Goal: Book appointment/travel/reservation

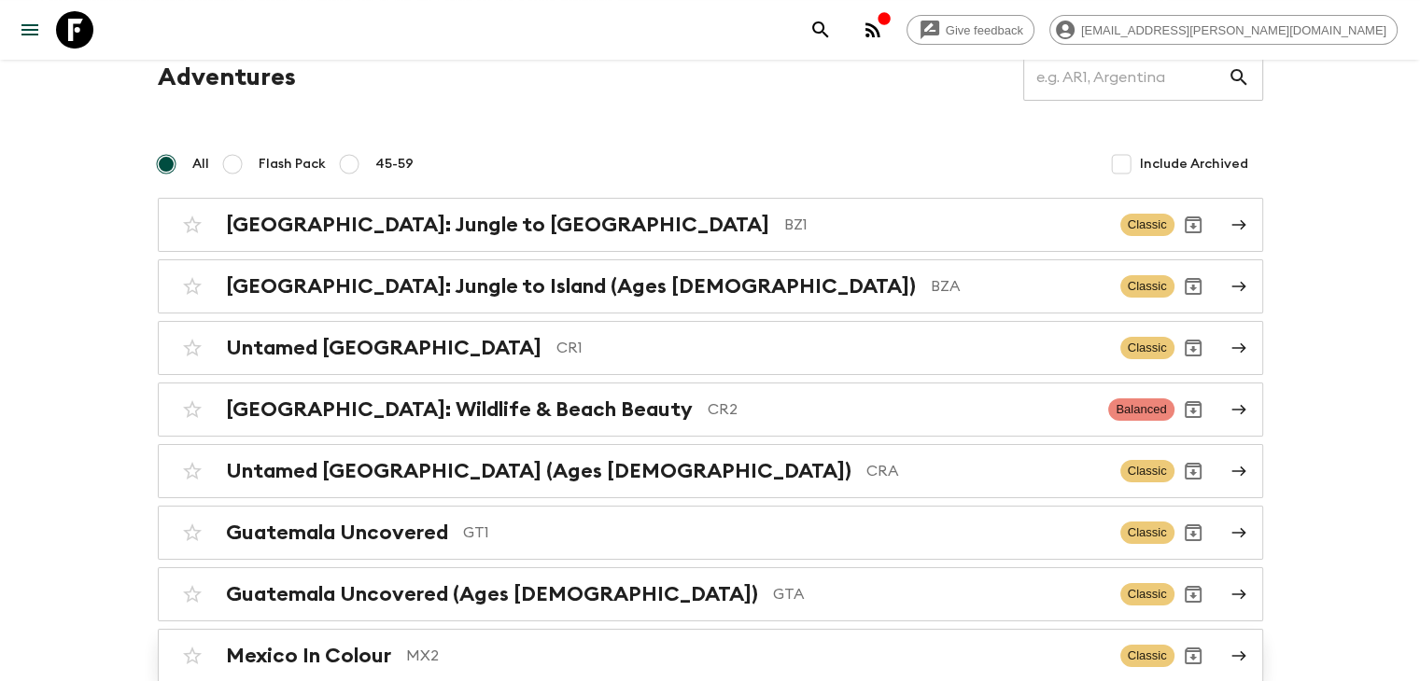
scroll to position [187, 0]
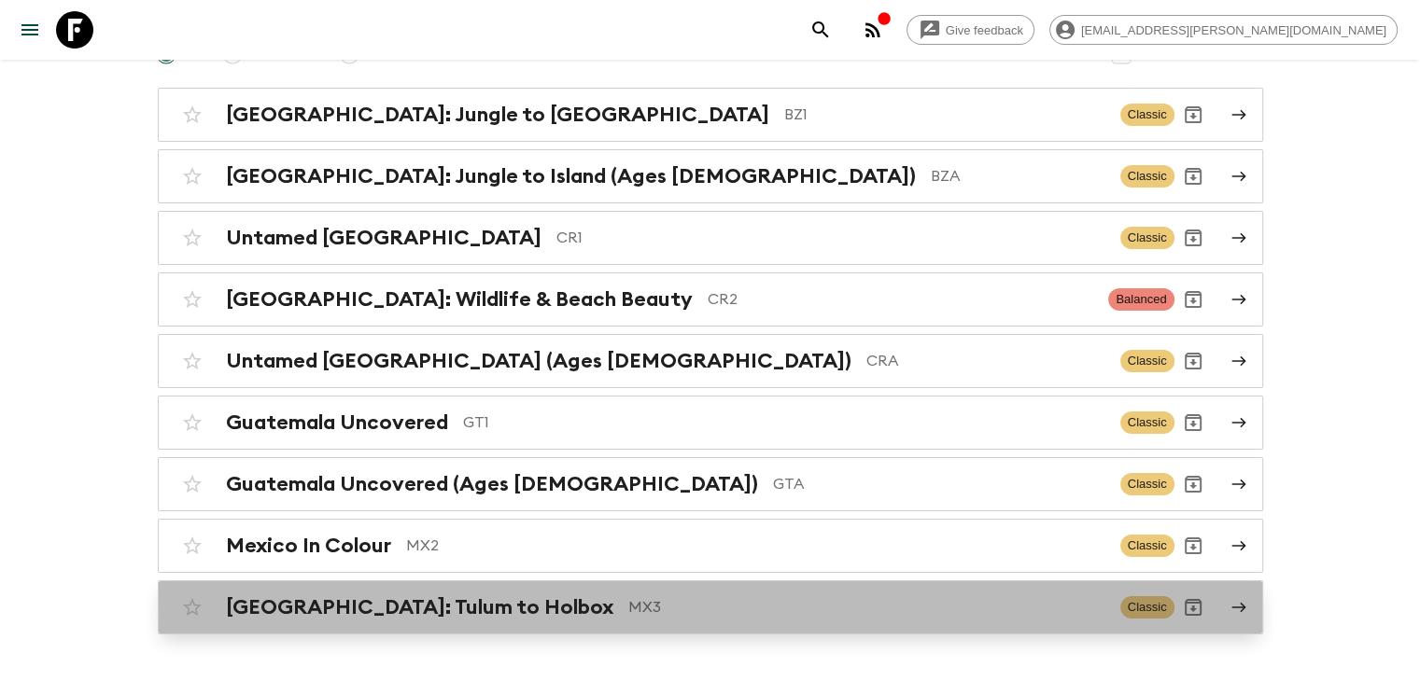
drag, startPoint x: 492, startPoint y: 611, endPoint x: 406, endPoint y: 442, distance: 189.5
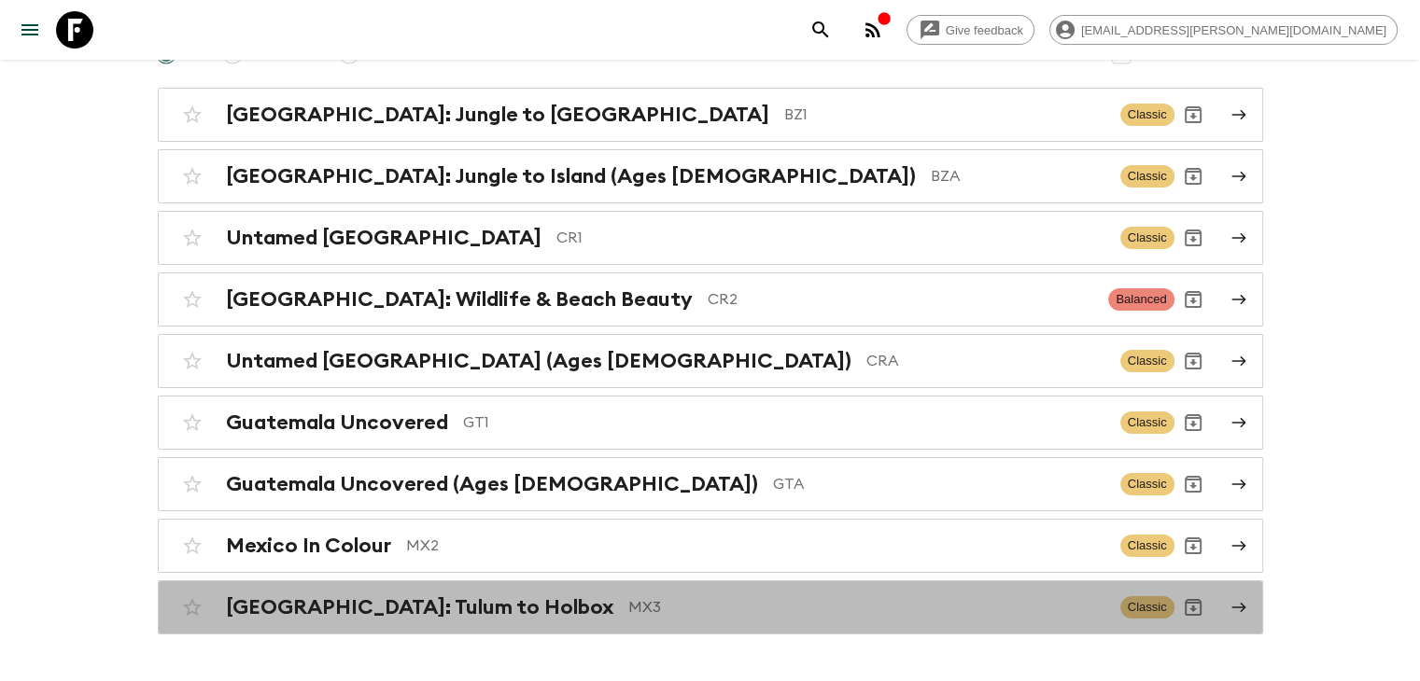
click at [628, 611] on p "MX3" at bounding box center [866, 608] width 477 height 22
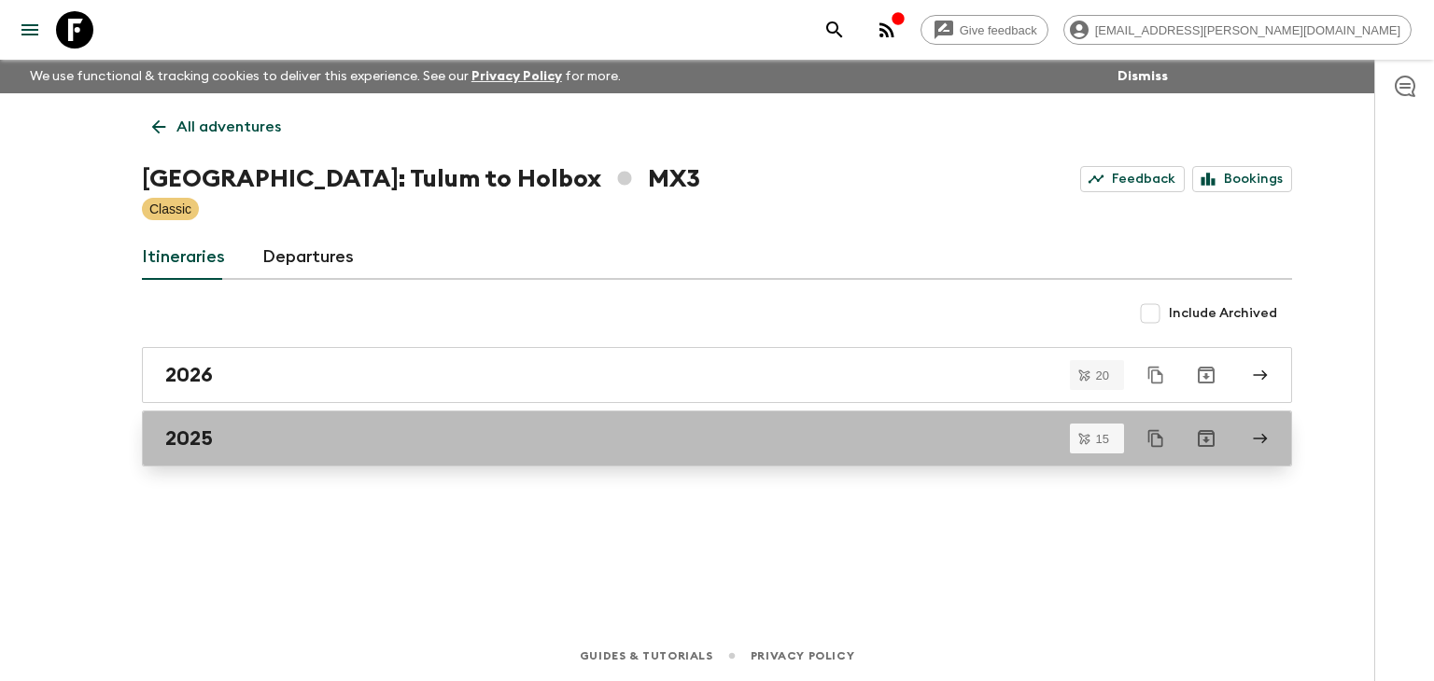
click at [208, 427] on h2 "2025" at bounding box center [189, 439] width 48 height 24
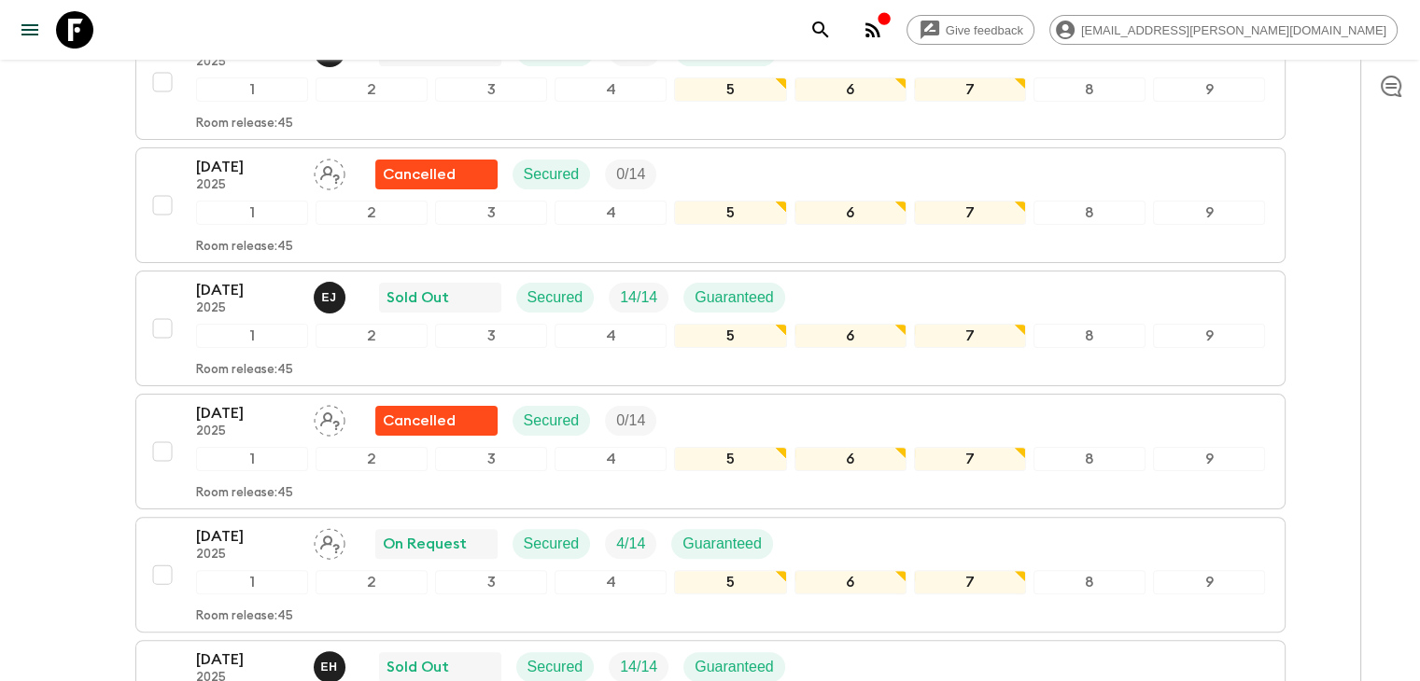
scroll to position [560, 0]
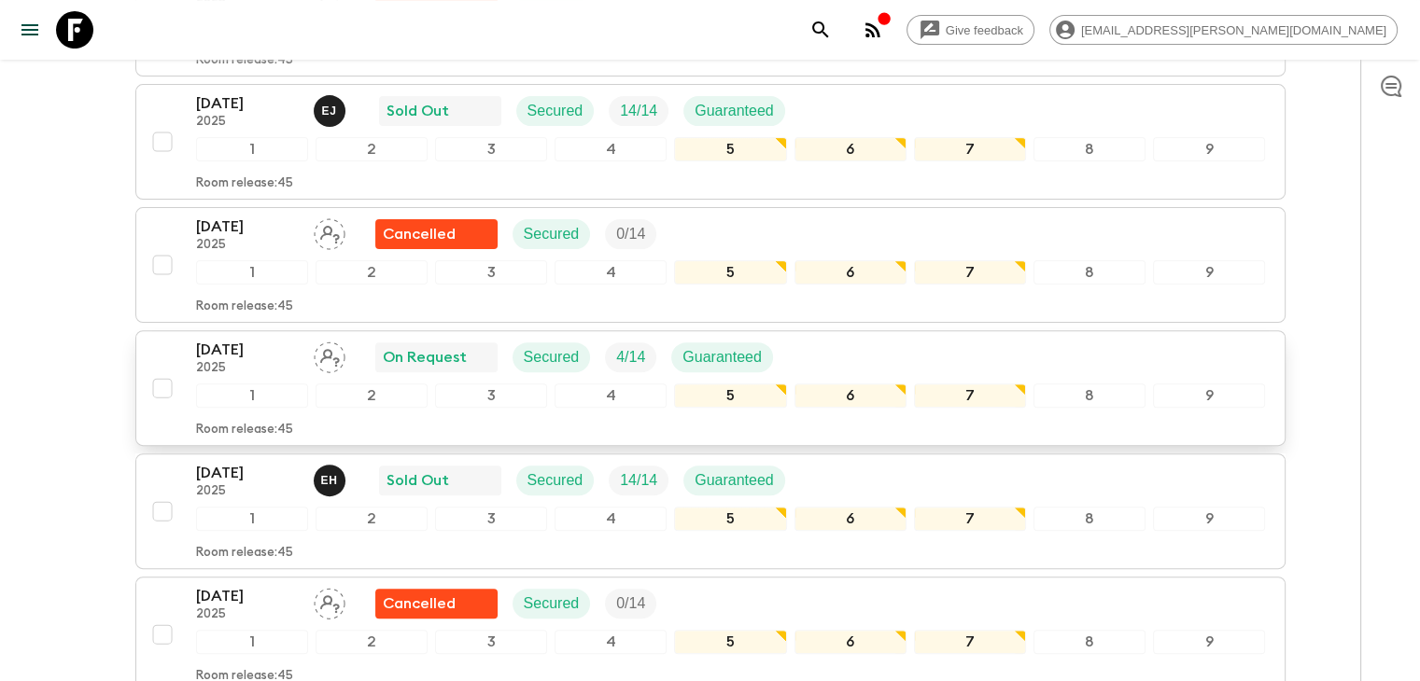
click at [243, 348] on p "[DATE]" at bounding box center [247, 350] width 103 height 22
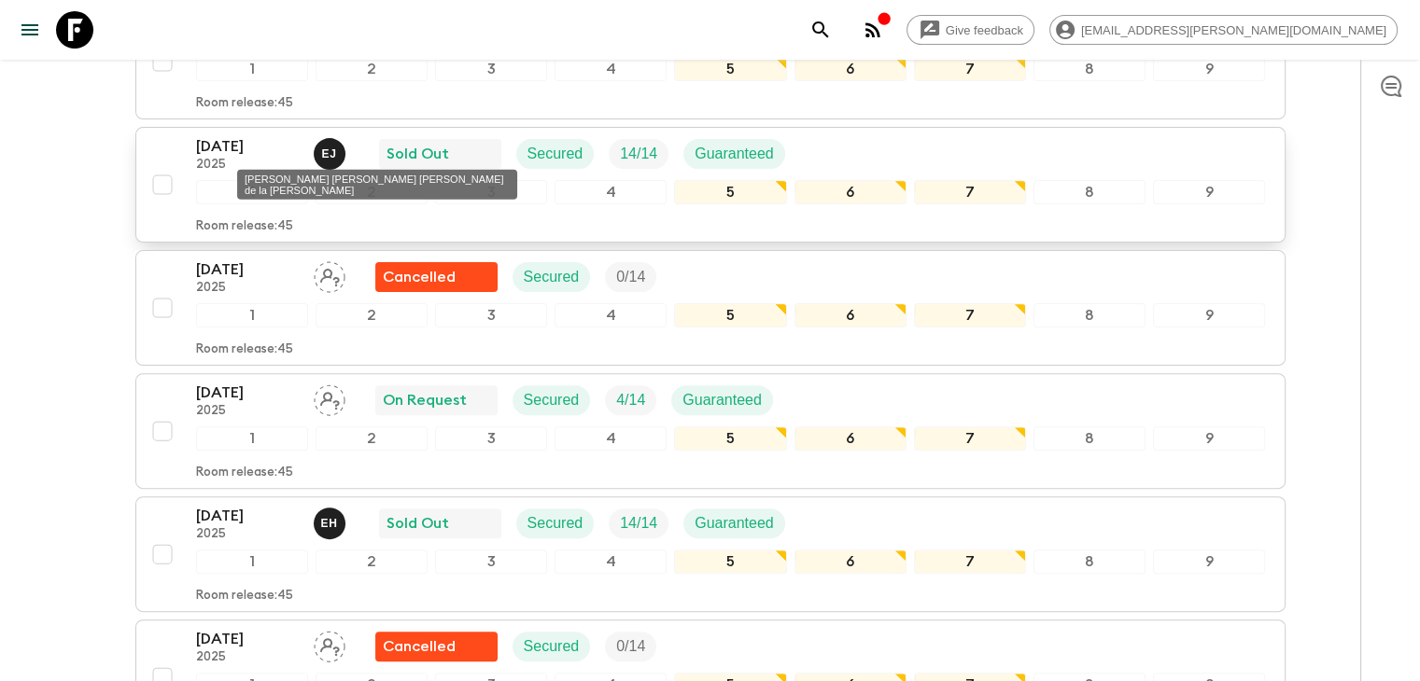
scroll to position [547, 0]
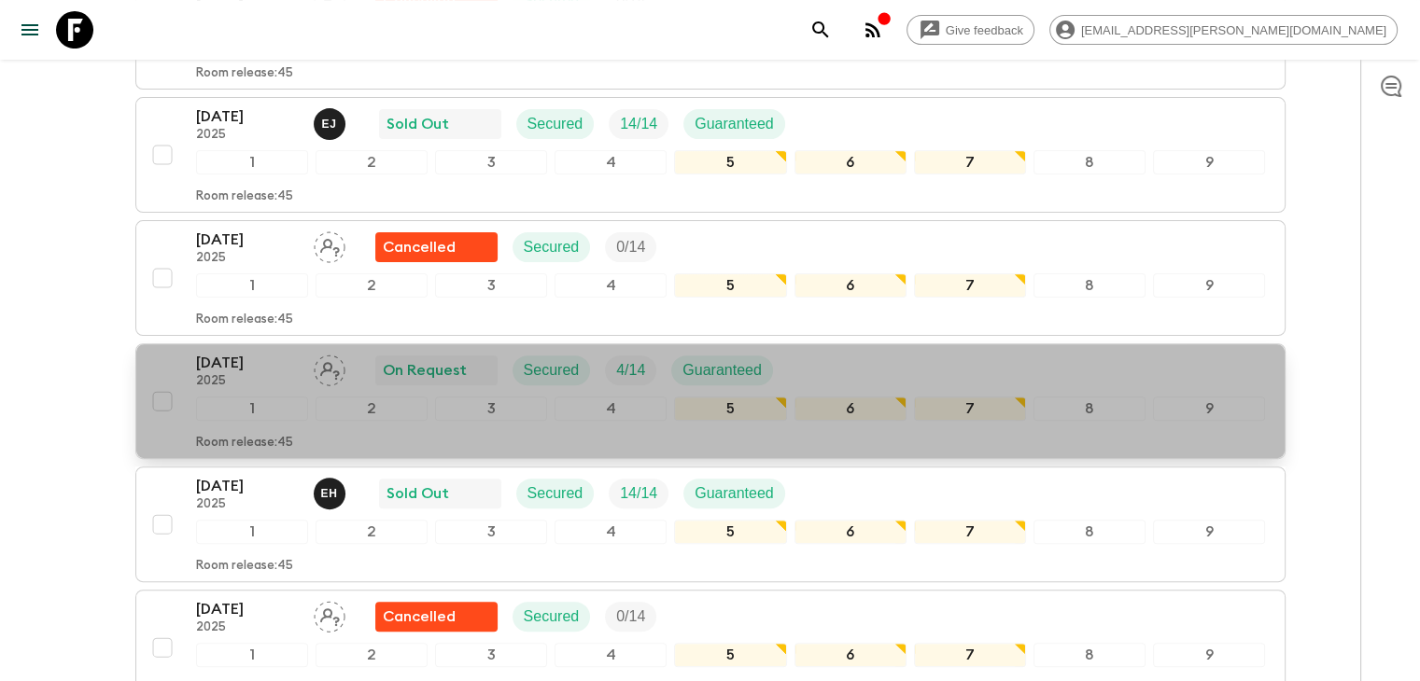
click at [229, 362] on p "[DATE]" at bounding box center [247, 363] width 103 height 22
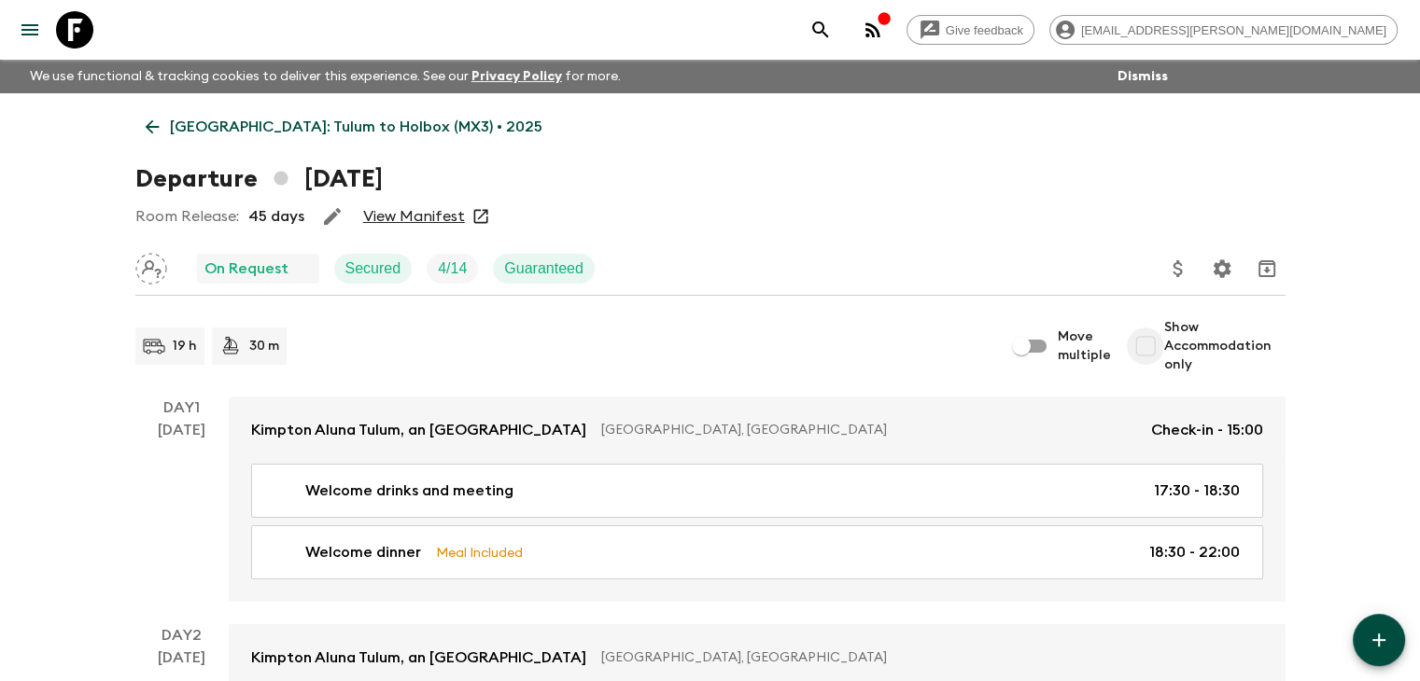
click at [1150, 347] on input "Show Accommodation only" at bounding box center [1145, 346] width 37 height 37
checkbox input "true"
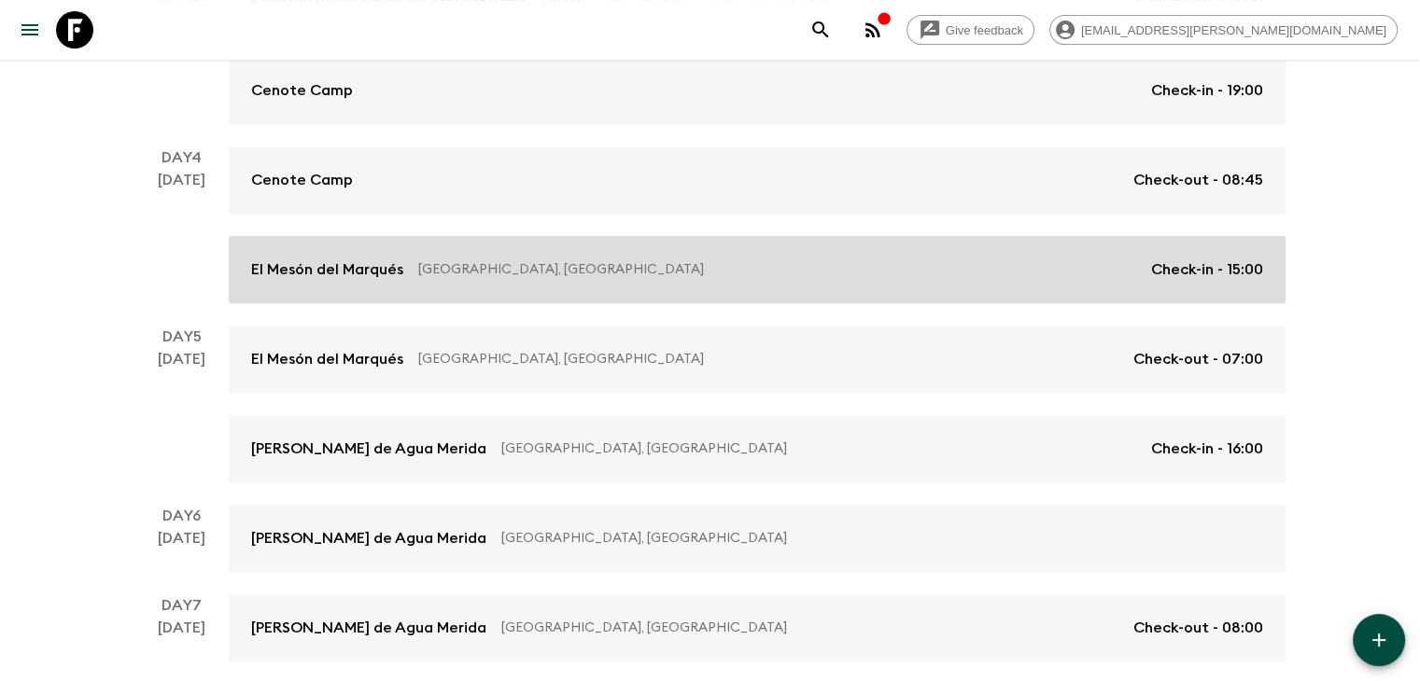
scroll to position [587, 0]
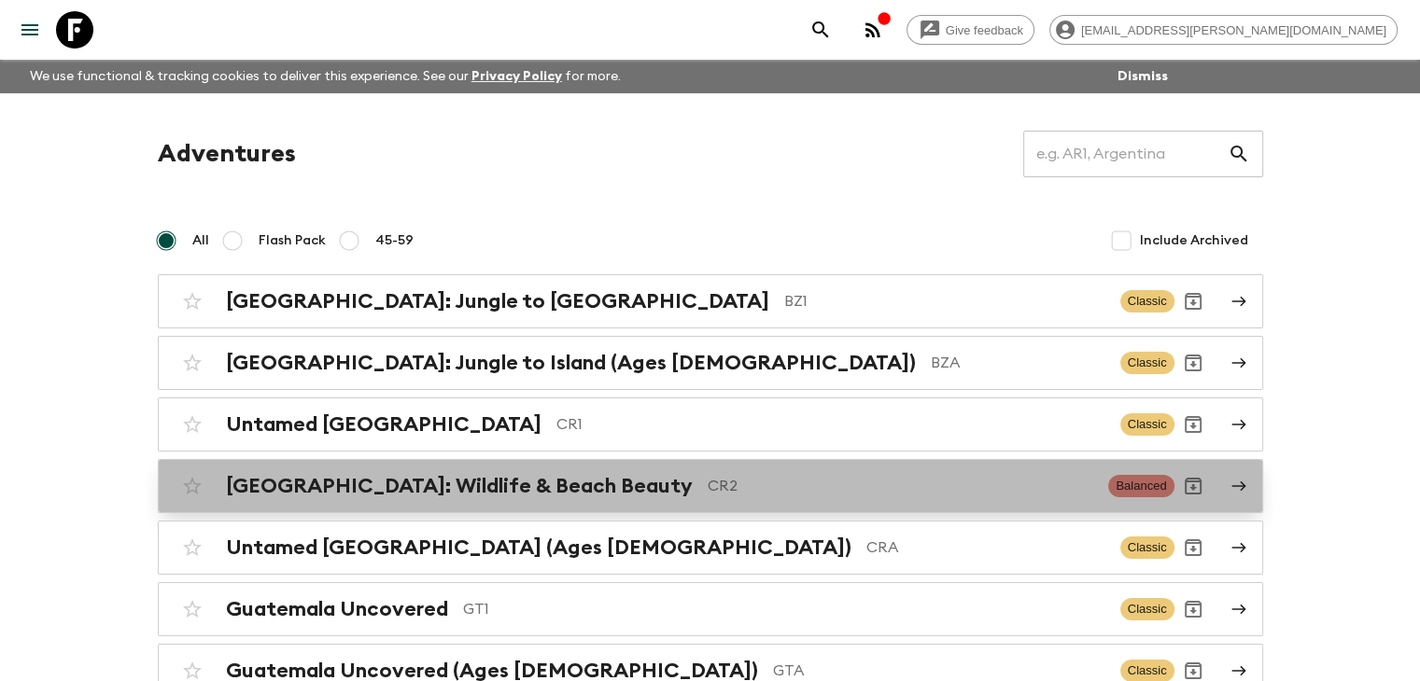
click at [519, 491] on h2 "[GEOGRAPHIC_DATA]: Wildlife & Beach Beauty" at bounding box center [459, 486] width 467 height 24
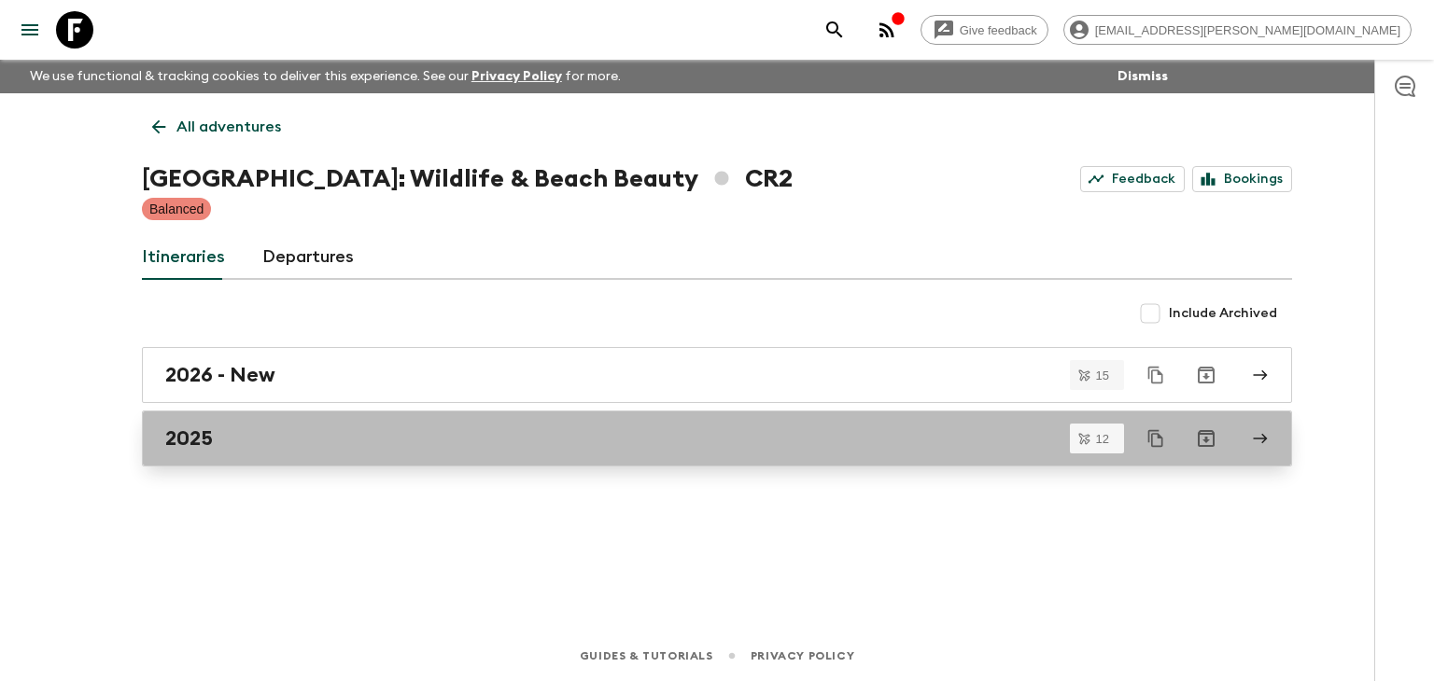
click at [201, 444] on h2 "2025" at bounding box center [189, 439] width 48 height 24
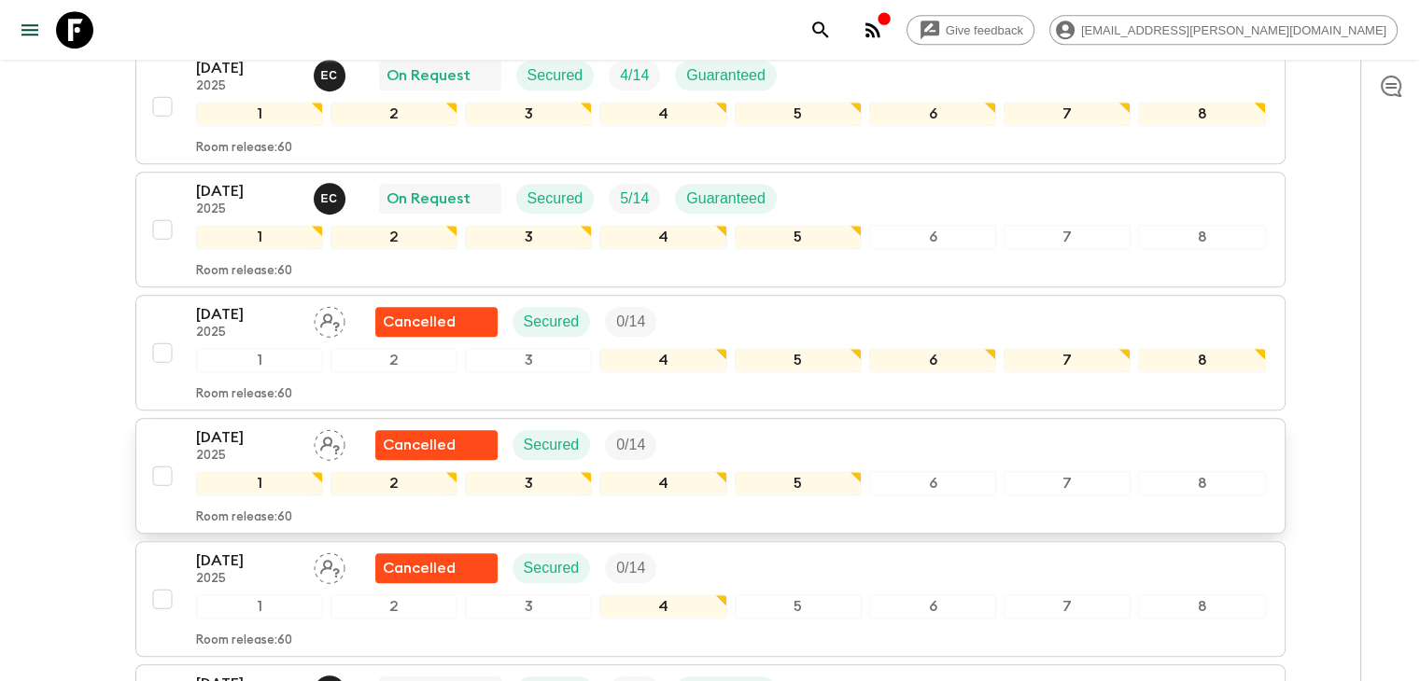
scroll to position [933, 0]
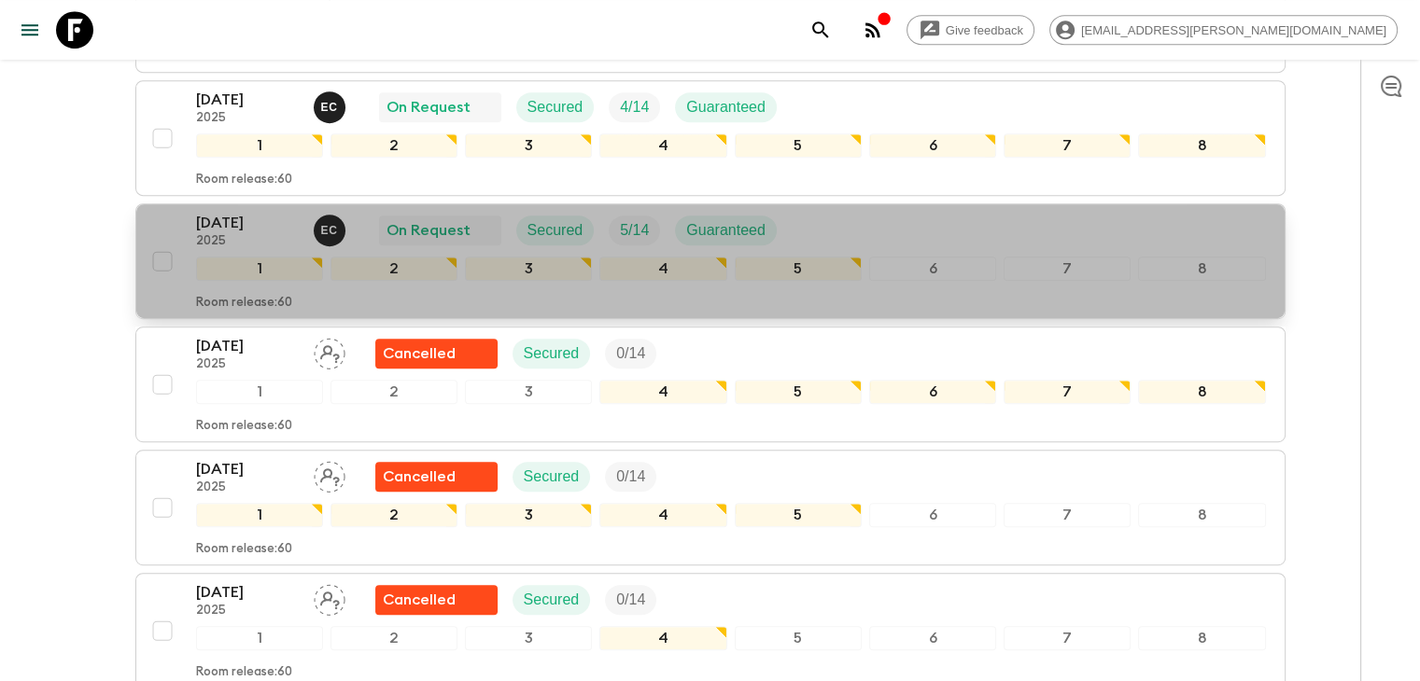
click at [242, 218] on p "[DATE]" at bounding box center [247, 223] width 103 height 22
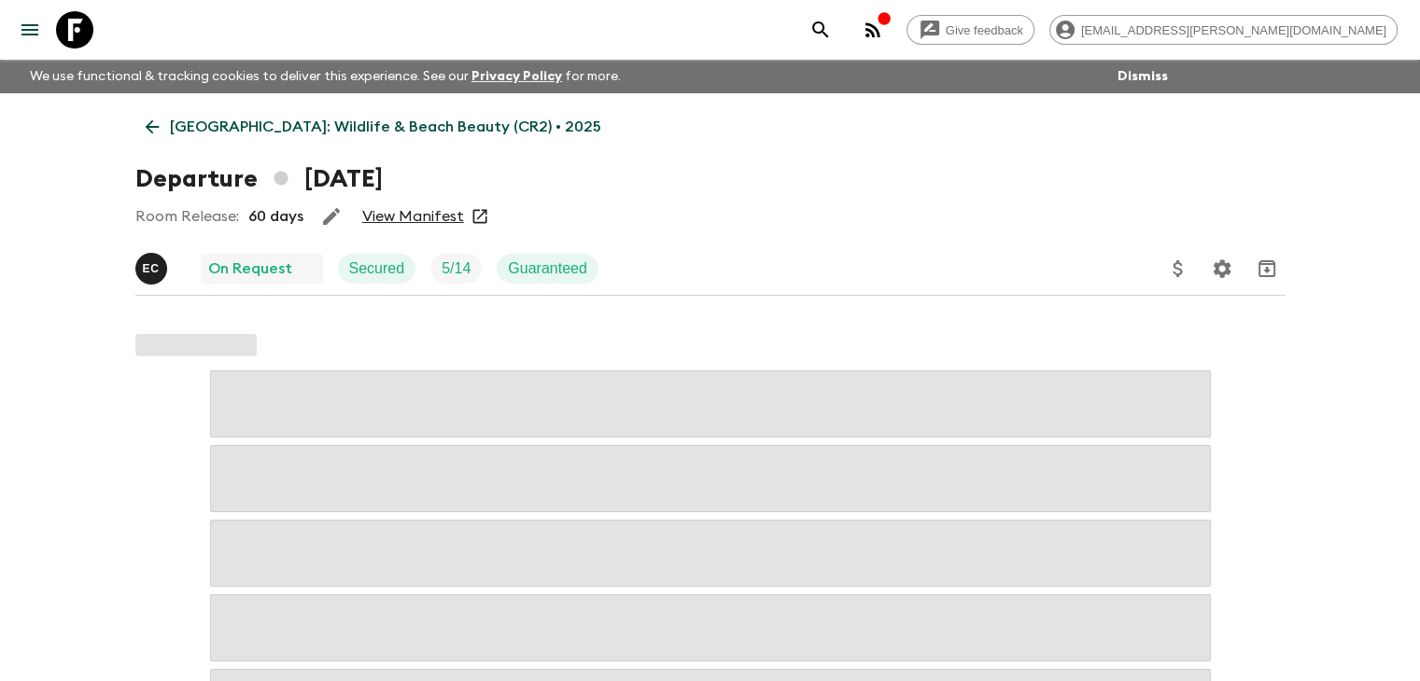
click at [438, 218] on link "View Manifest" at bounding box center [413, 216] width 102 height 19
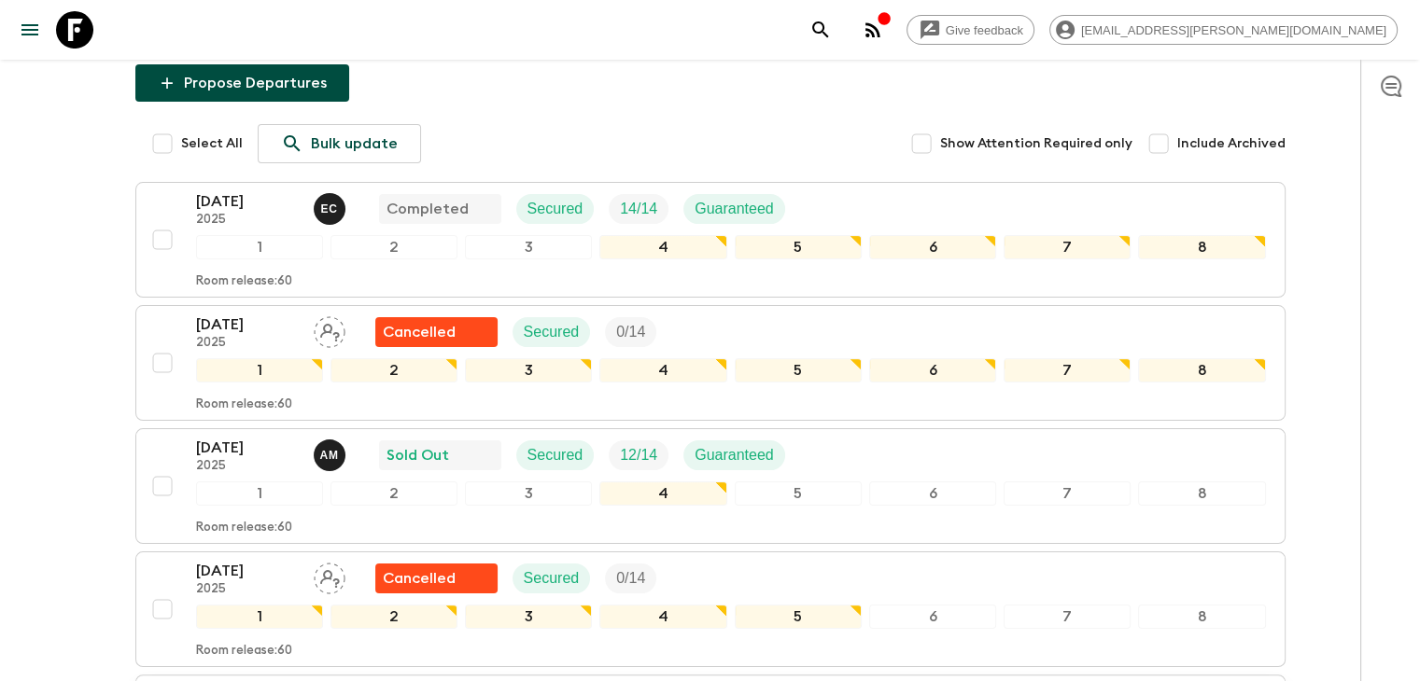
scroll to position [19, 0]
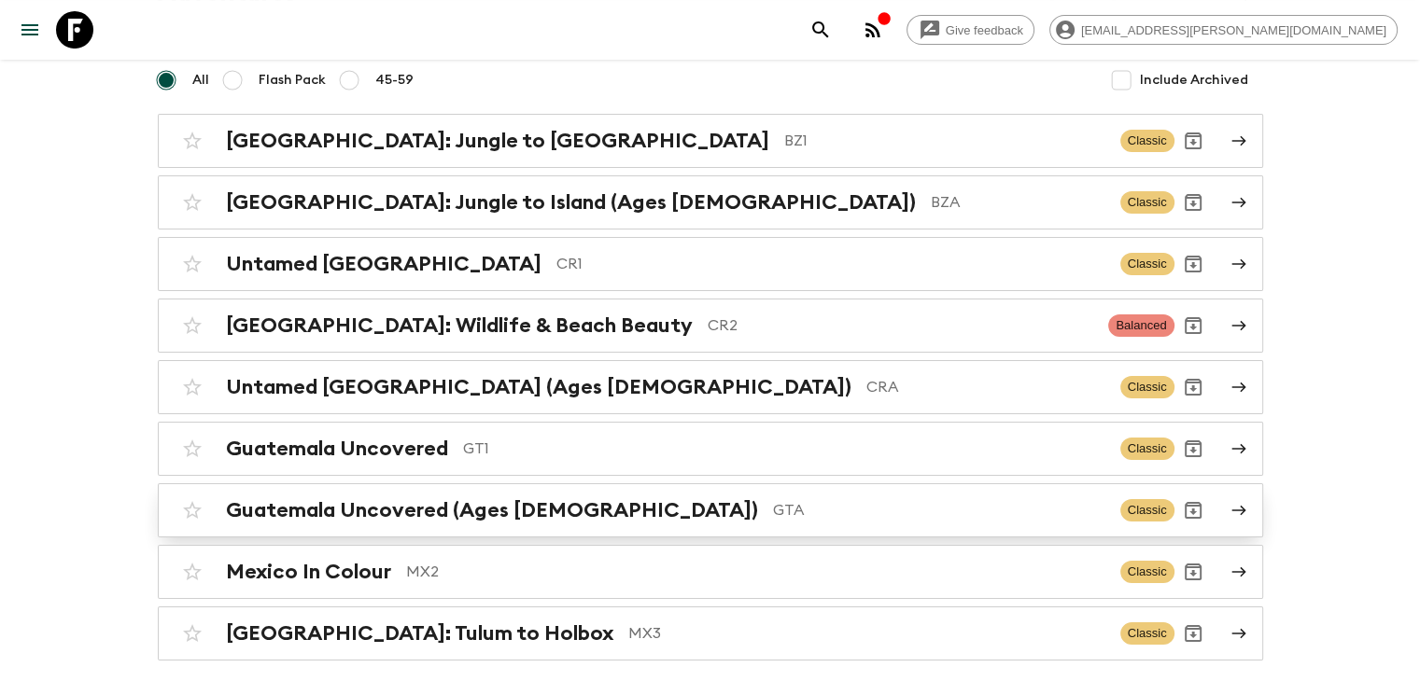
scroll to position [187, 0]
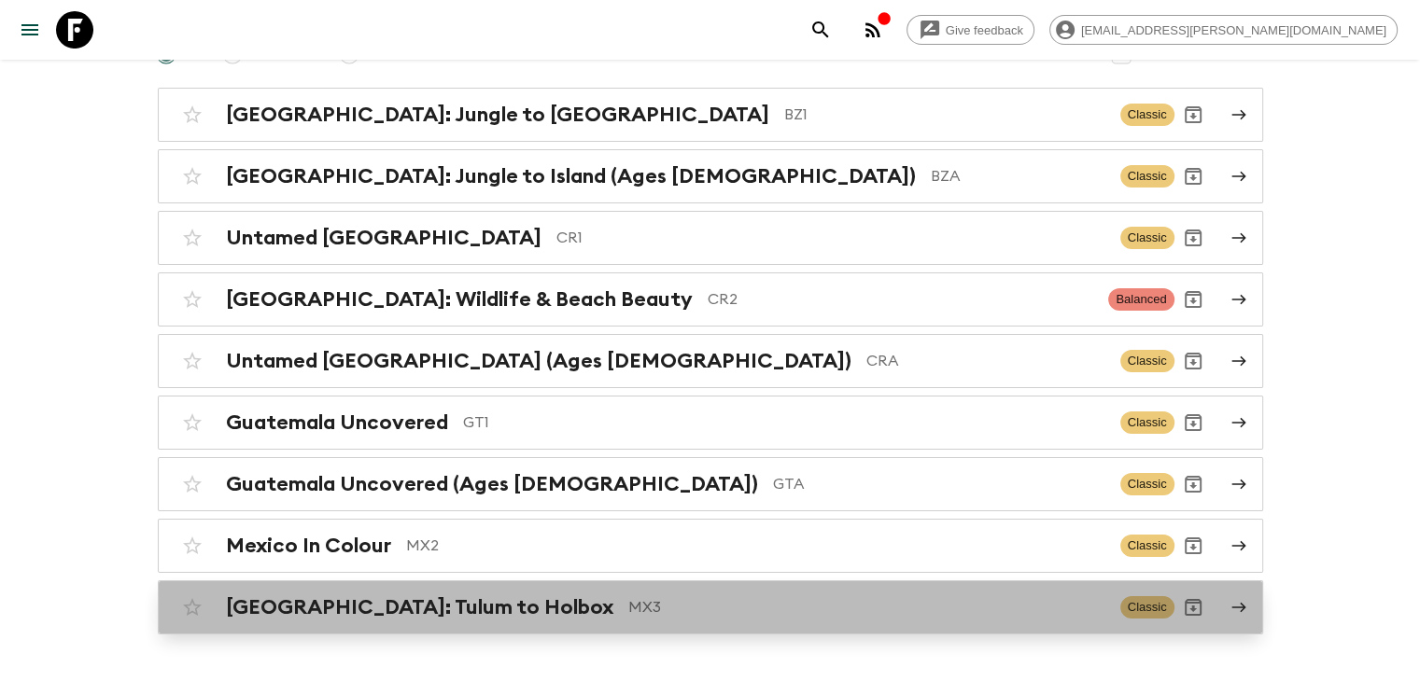
click at [486, 617] on div "[GEOGRAPHIC_DATA]: Tulum to Holbox MX3 Classic" at bounding box center [674, 607] width 1001 height 37
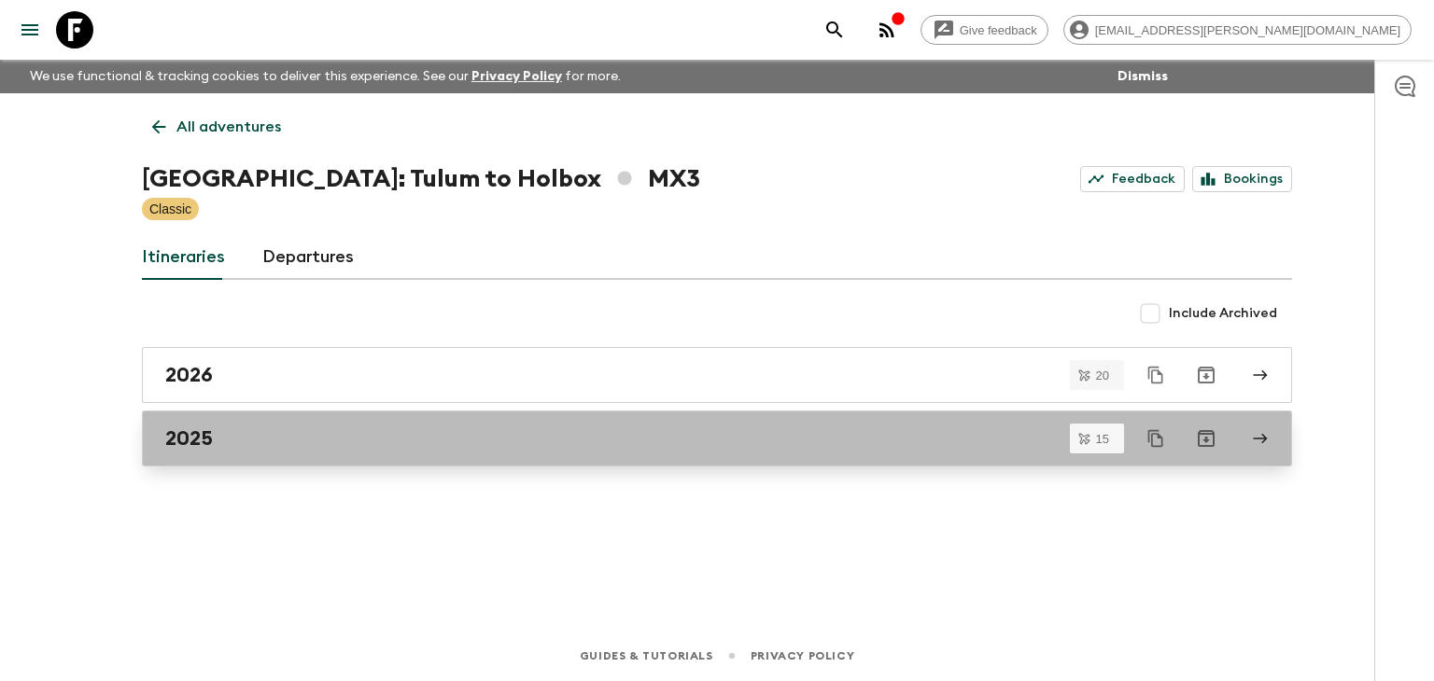
click at [189, 443] on h2 "2025" at bounding box center [189, 439] width 48 height 24
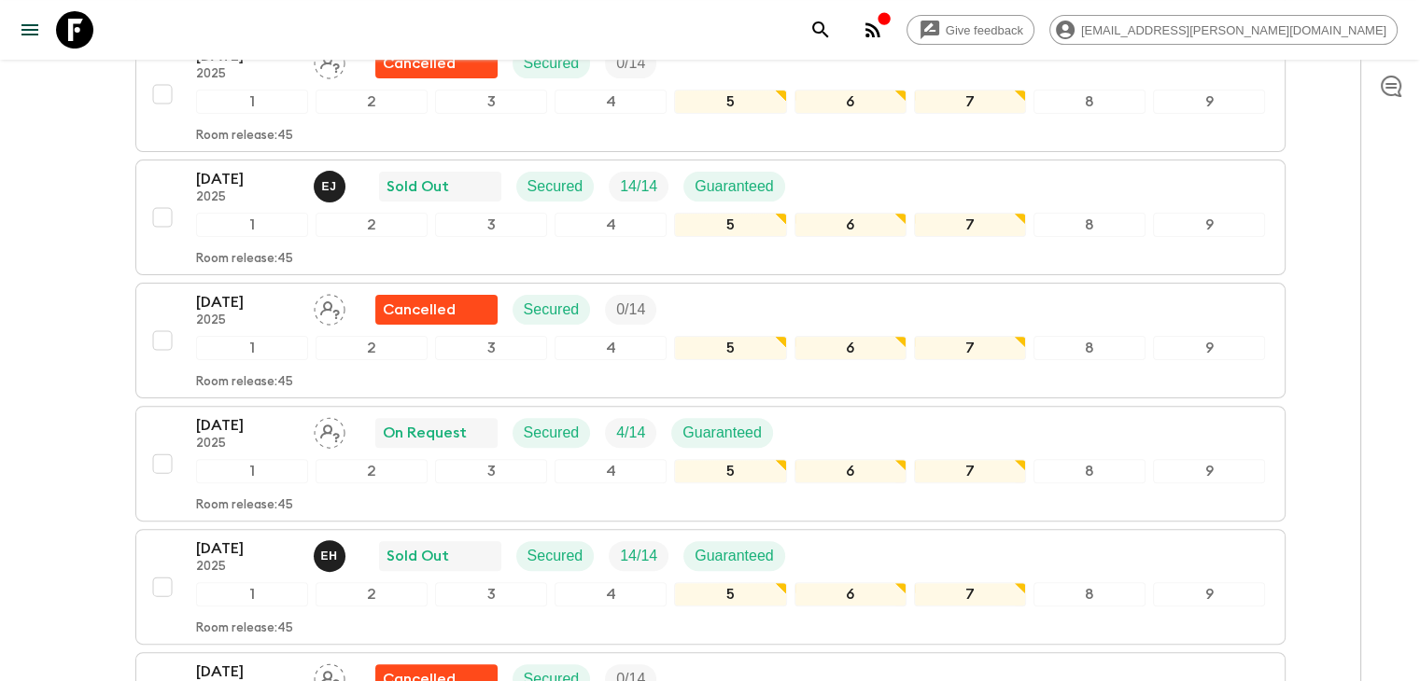
scroll to position [497, 0]
